Goal: Information Seeking & Learning: Learn about a topic

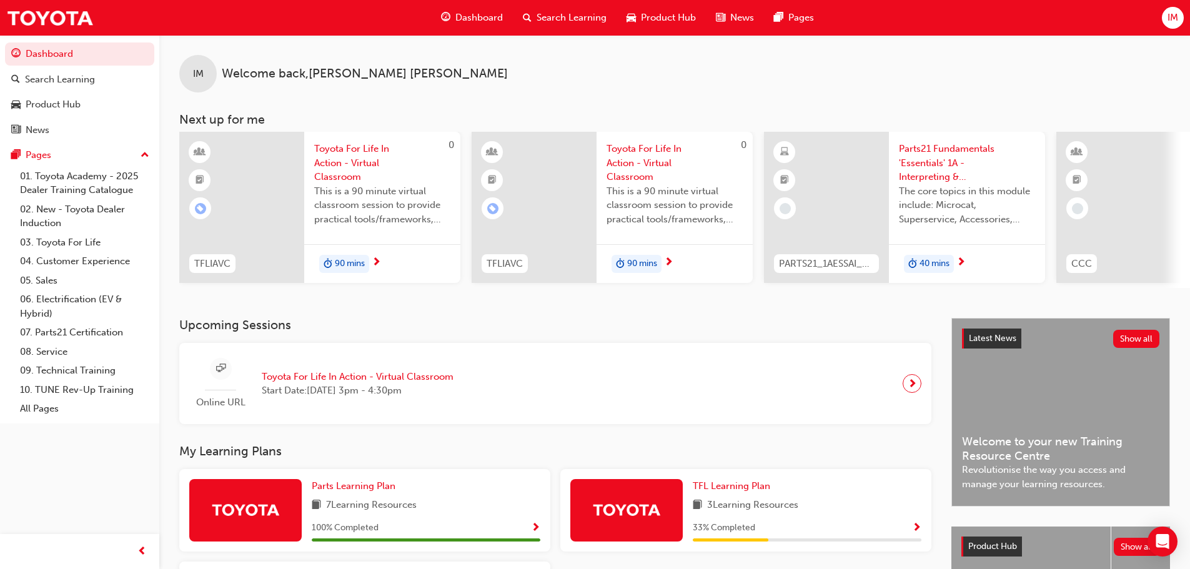
click at [469, 10] on div "Dashboard" at bounding box center [472, 18] width 82 height 26
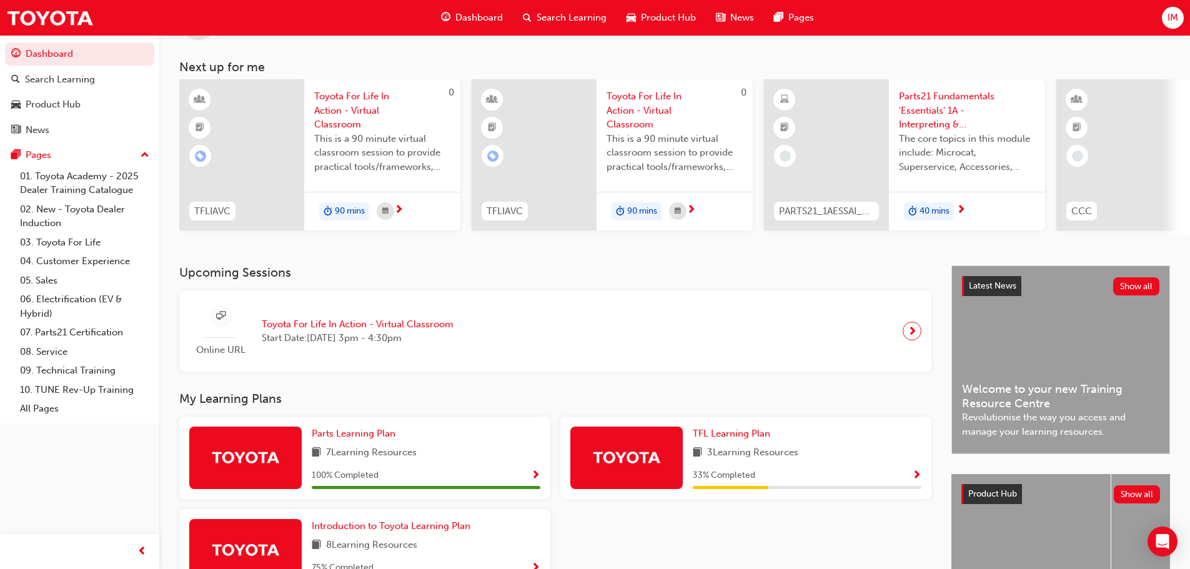
scroll to position [42, 0]
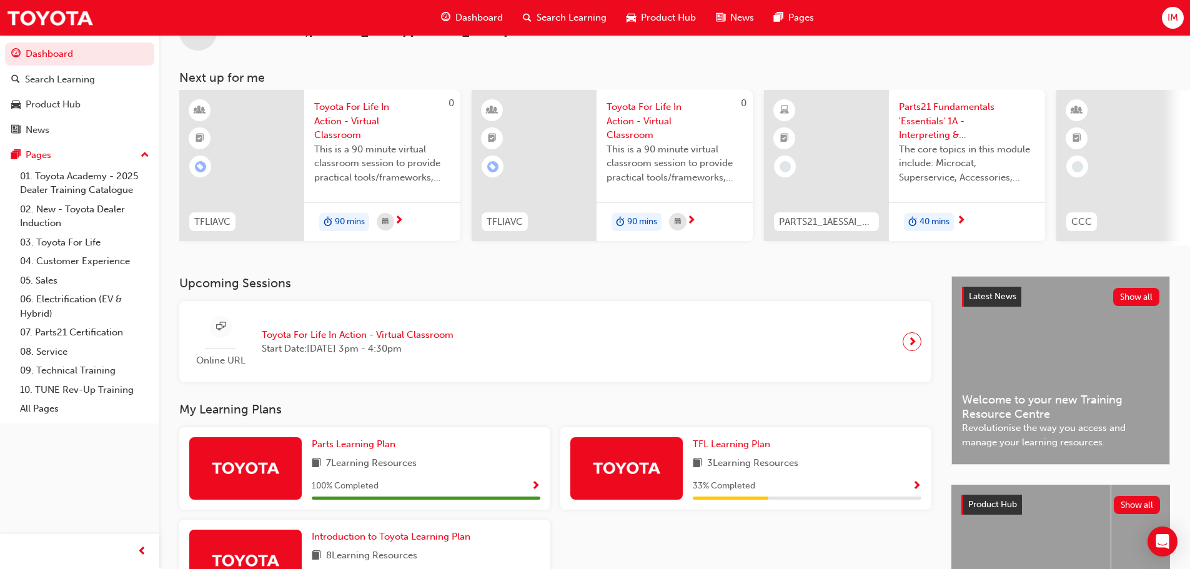
click at [845, 144] on div at bounding box center [826, 165] width 125 height 151
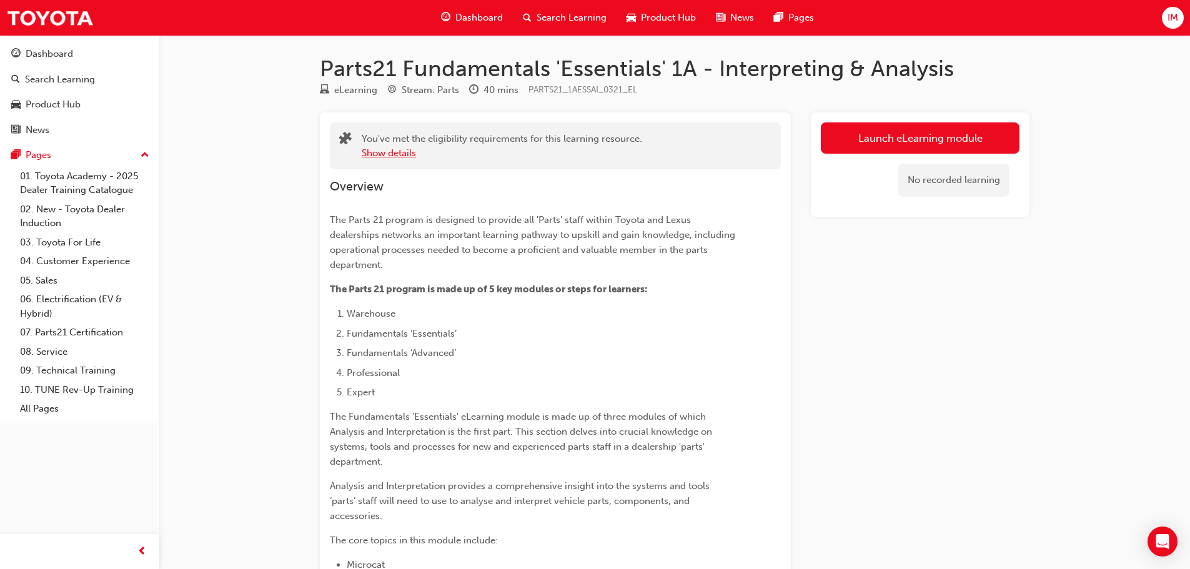
click at [392, 150] on button "Show details" at bounding box center [389, 153] width 54 height 14
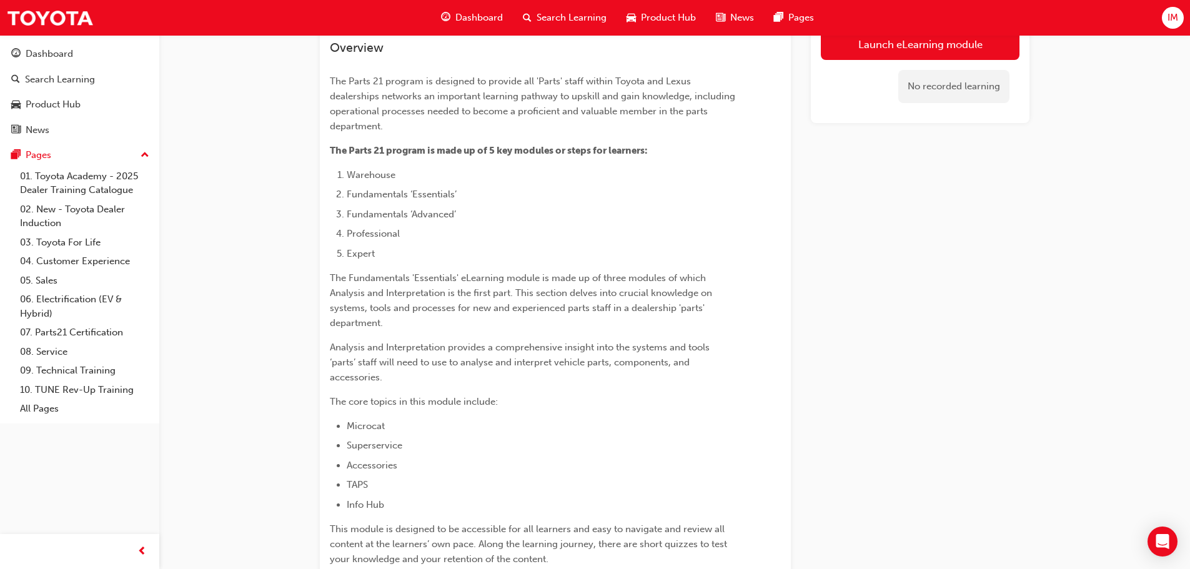
scroll to position [167, 0]
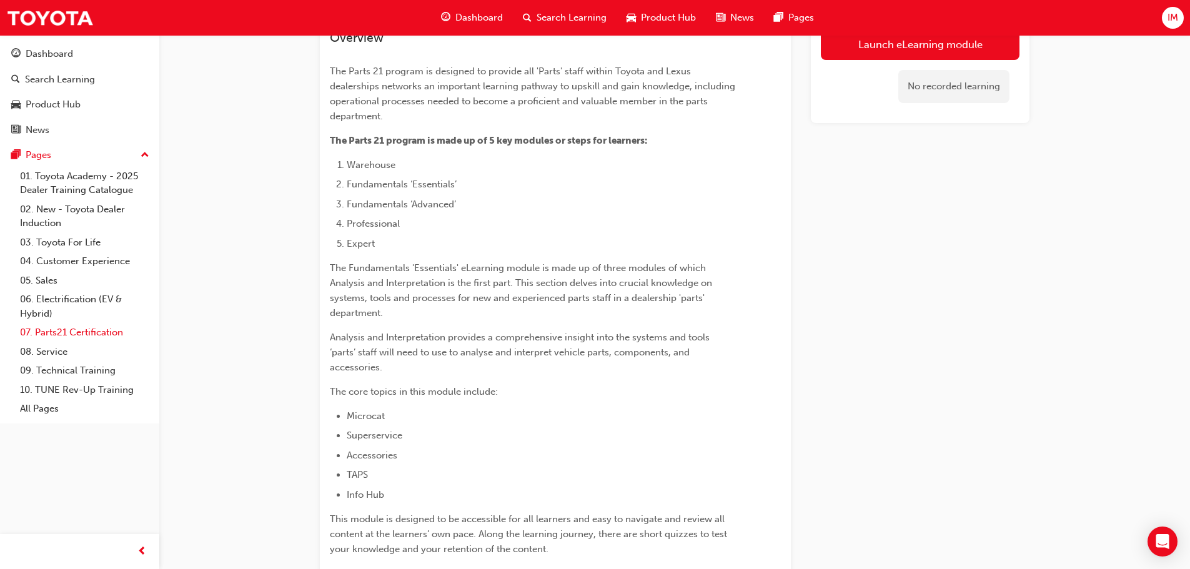
click at [38, 333] on link "07. Parts21 Certification" at bounding box center [84, 332] width 139 height 19
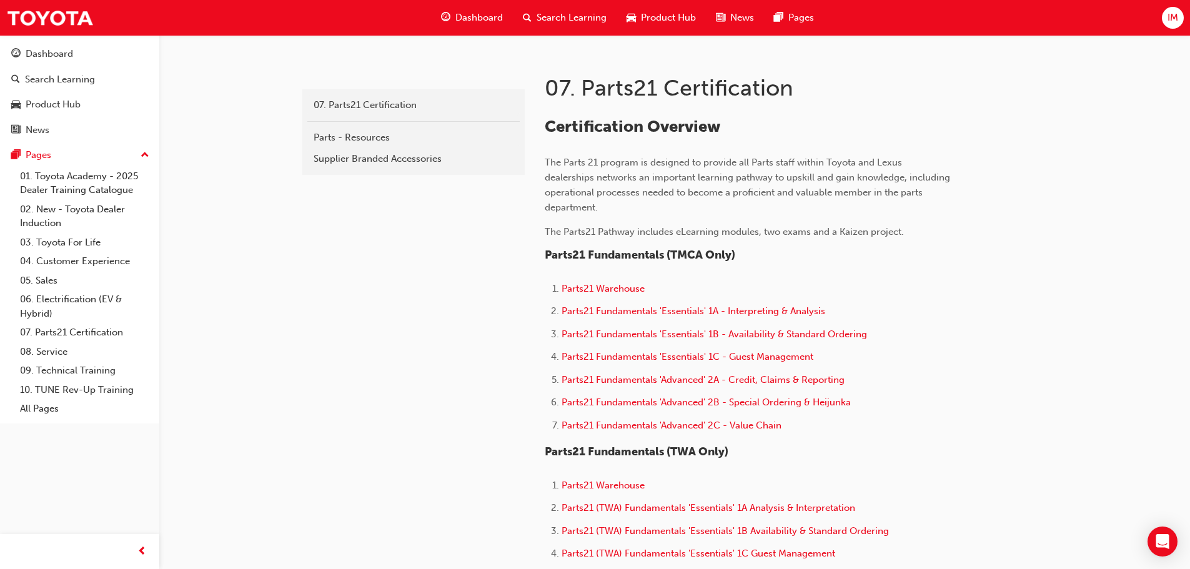
scroll to position [250, 0]
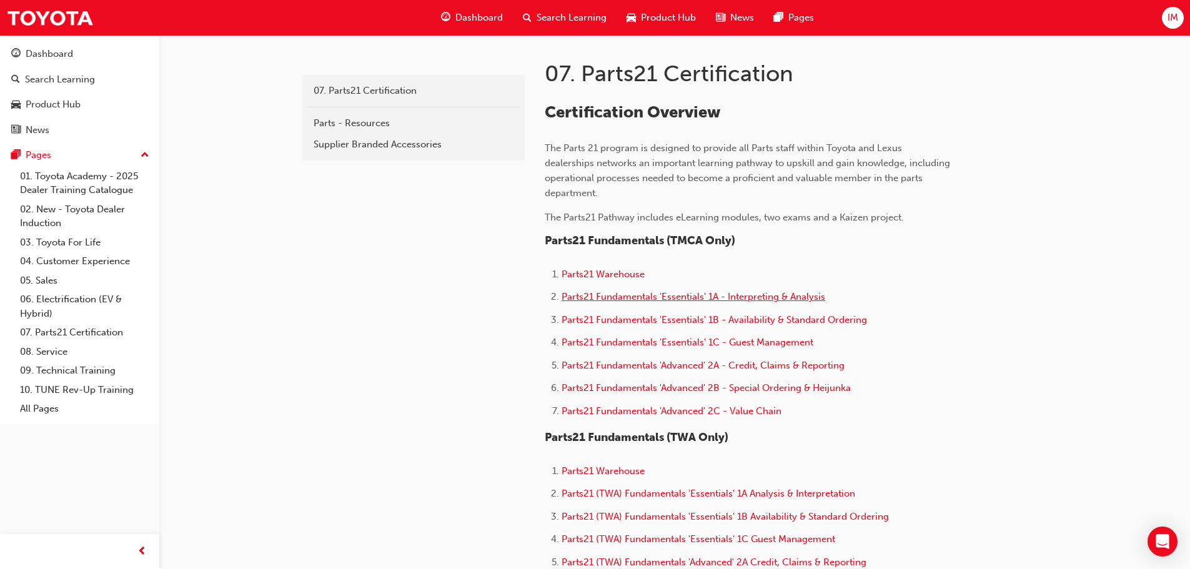
click at [619, 302] on span "Parts21 Fundamentals 'Essentials' 1A - Interpreting & Analysis" at bounding box center [694, 296] width 264 height 11
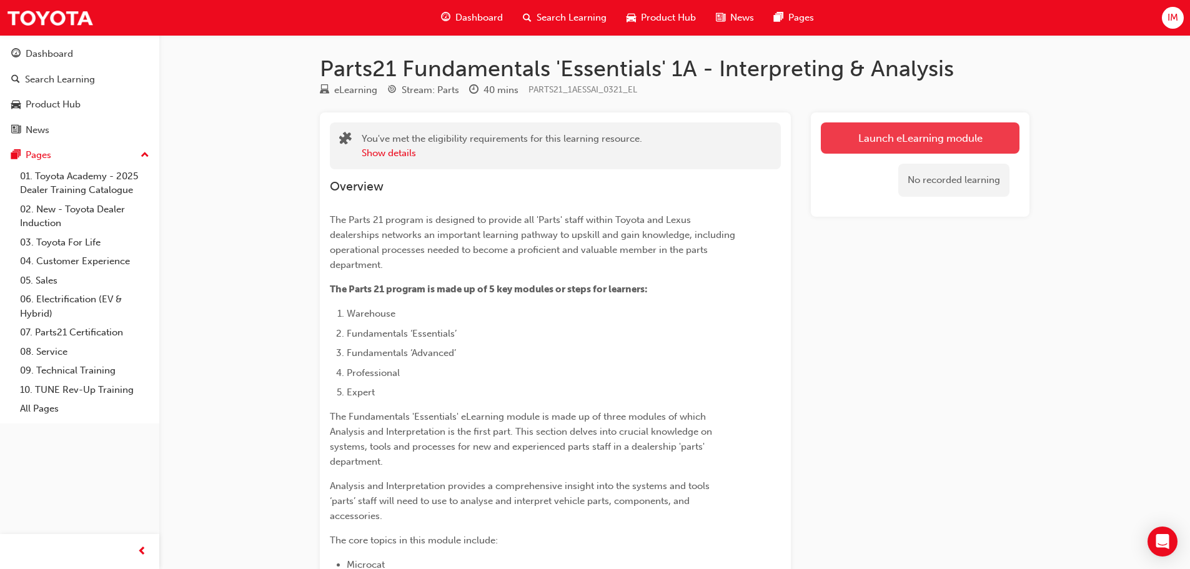
click at [933, 137] on link "Launch eLearning module" at bounding box center [920, 137] width 199 height 31
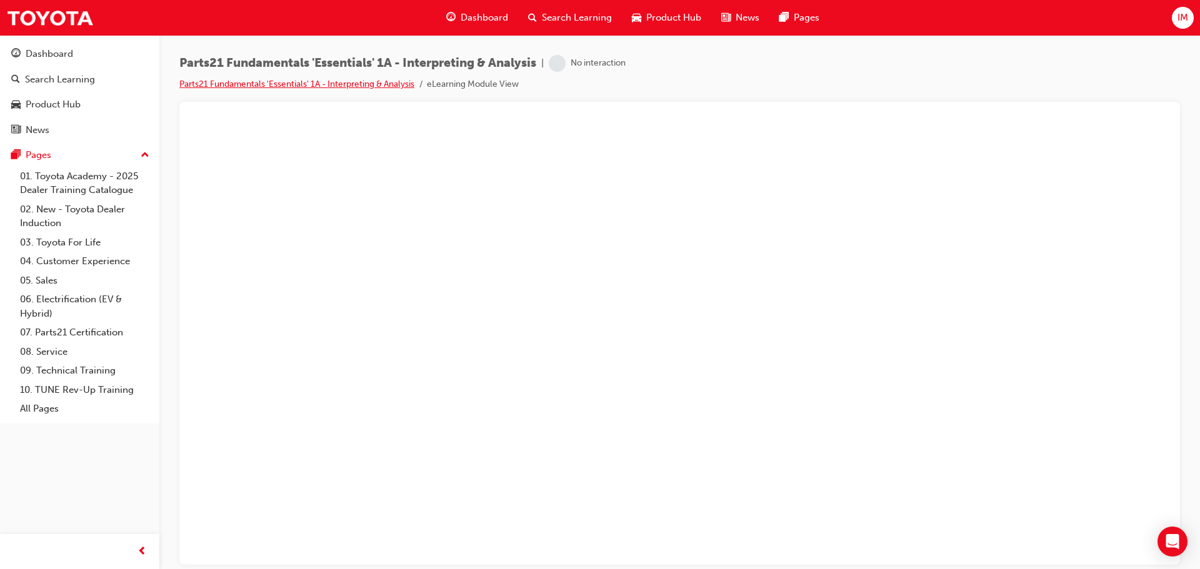
click at [256, 79] on link "Parts21 Fundamentals 'Essentials' 1A - Interpreting & Analysis" at bounding box center [296, 84] width 235 height 11
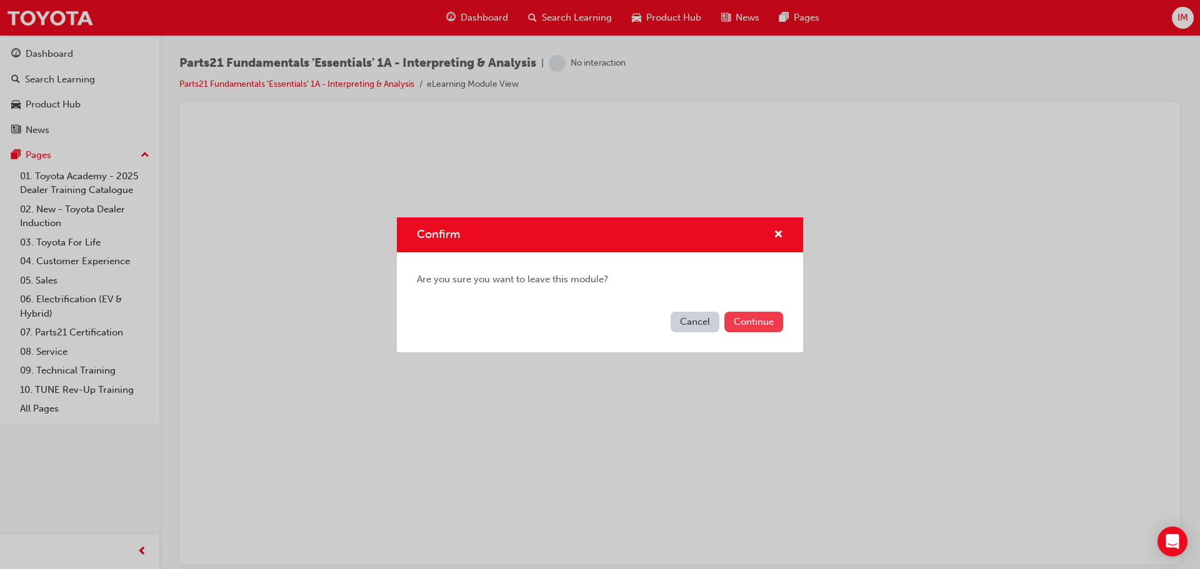
click at [738, 325] on button "Continue" at bounding box center [753, 322] width 59 height 21
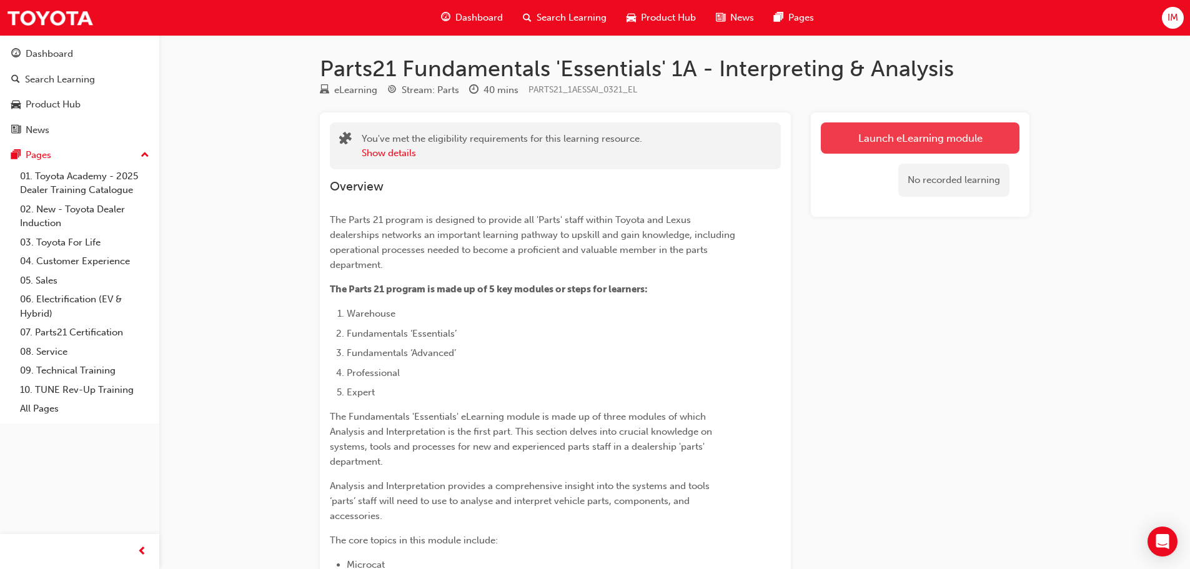
click at [940, 130] on link "Launch eLearning module" at bounding box center [920, 137] width 199 height 31
